Goal: Information Seeking & Learning: Learn about a topic

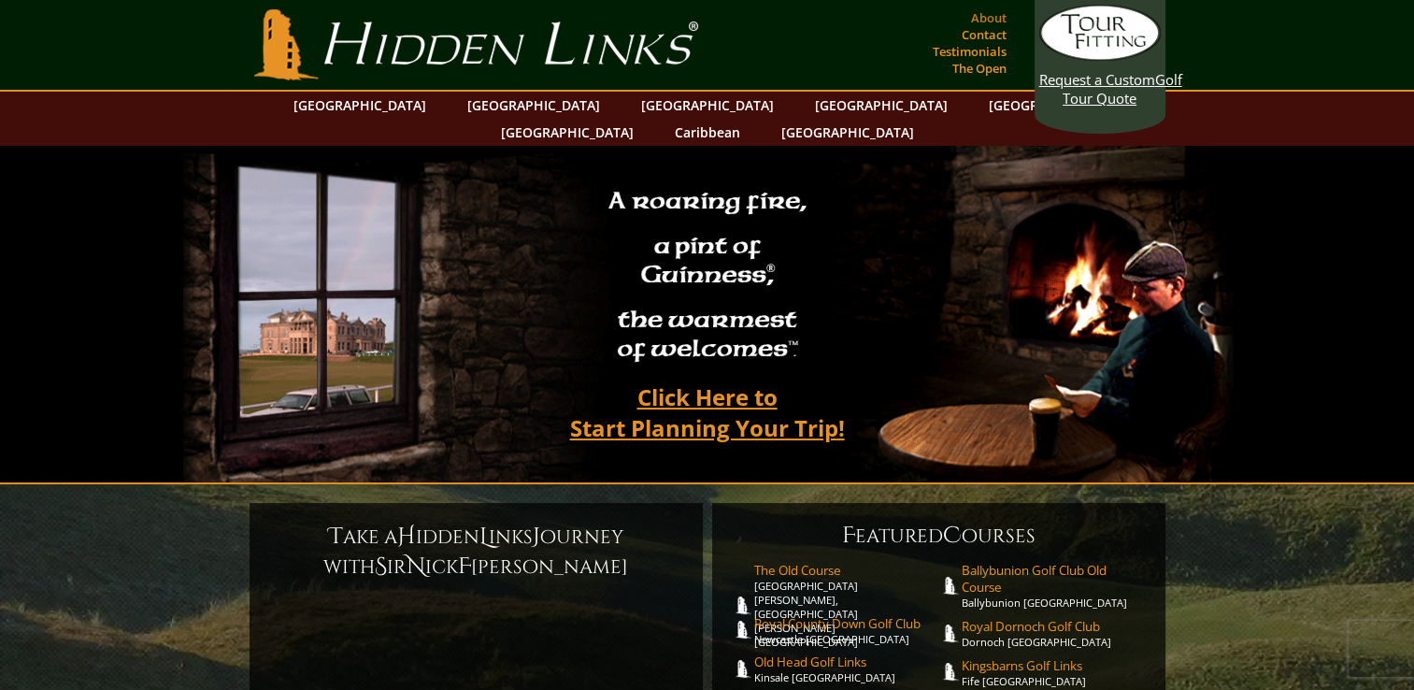
click at [976, 17] on link "About" at bounding box center [988, 18] width 45 height 26
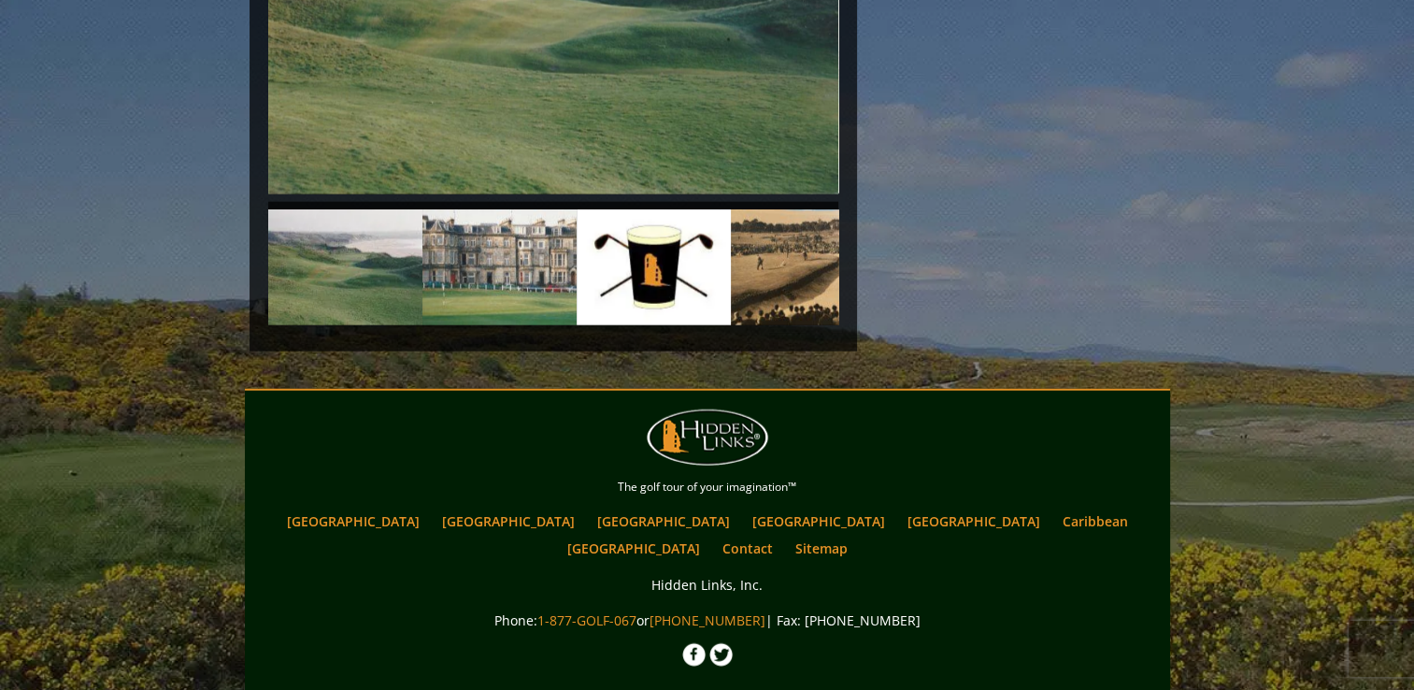
scroll to position [4451, 0]
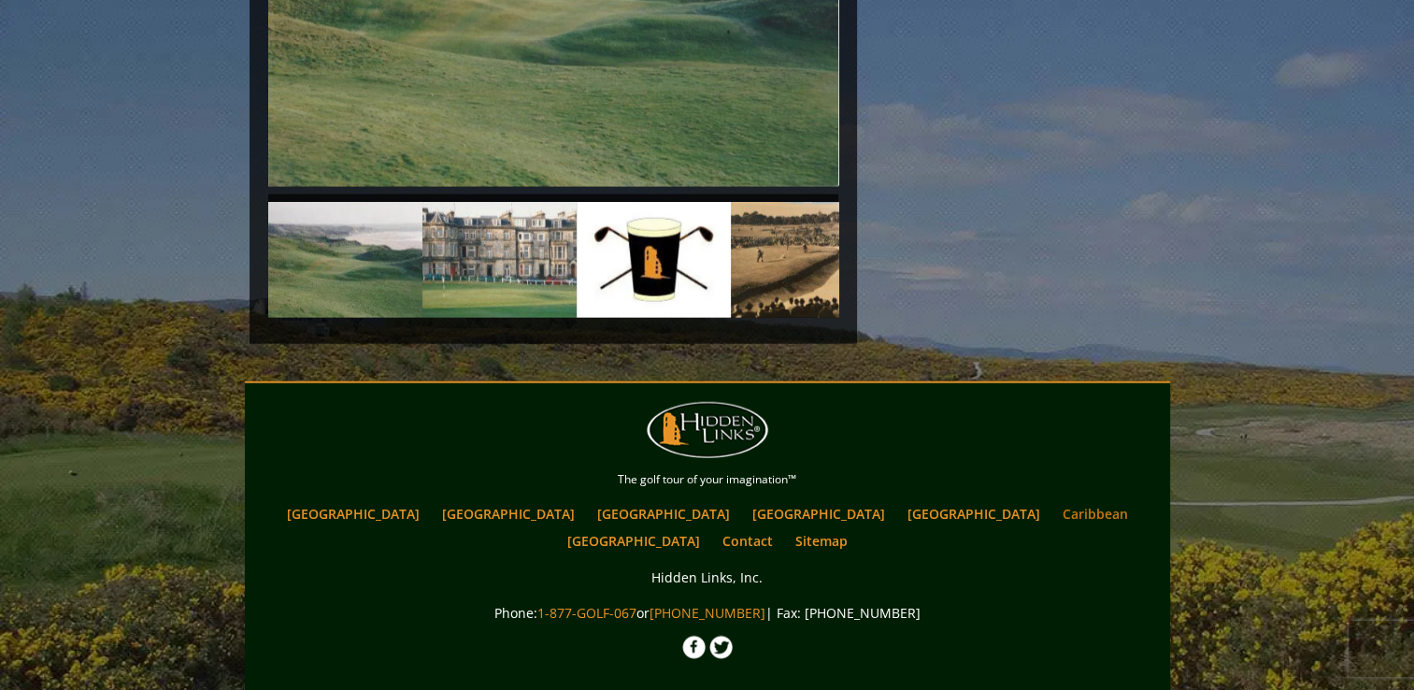
click at [1053, 500] on link "Caribbean" at bounding box center [1095, 513] width 84 height 27
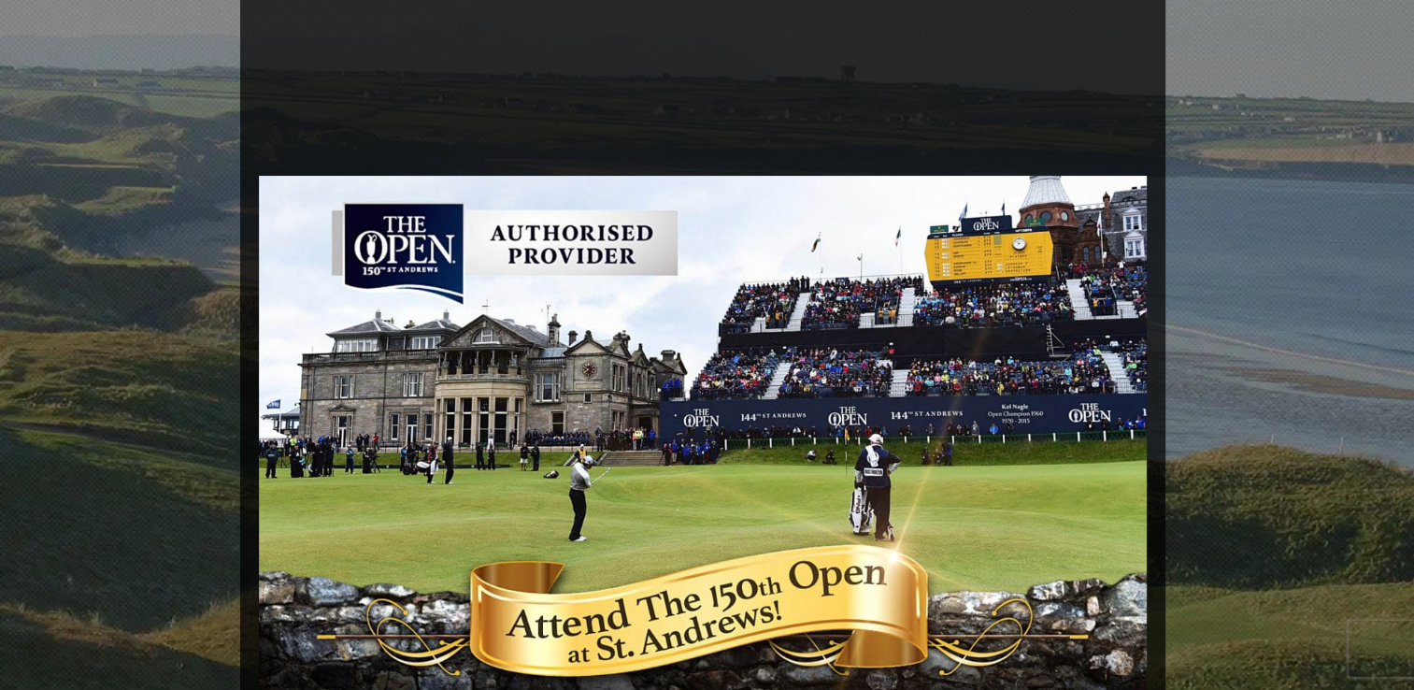
scroll to position [374, 0]
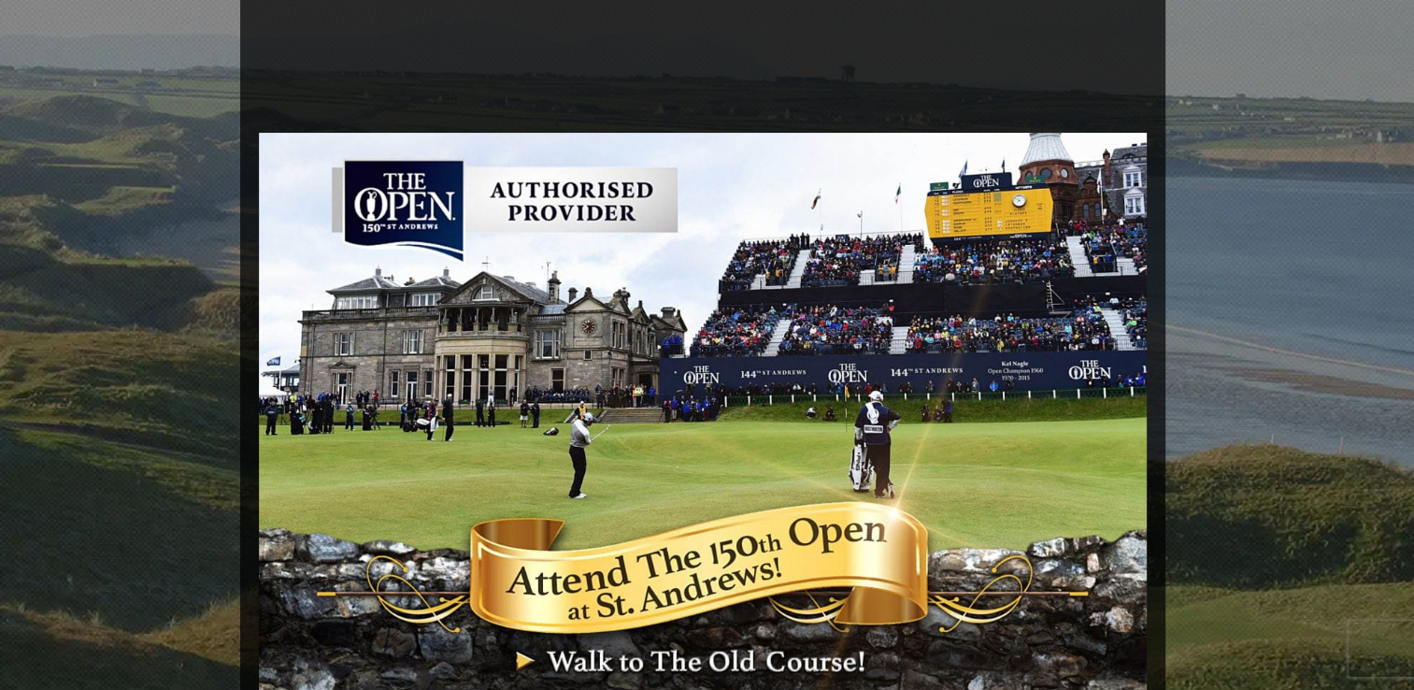
click at [1021, 305] on img at bounding box center [703, 469] width 888 height 673
